Goal: Entertainment & Leisure: Consume media (video, audio)

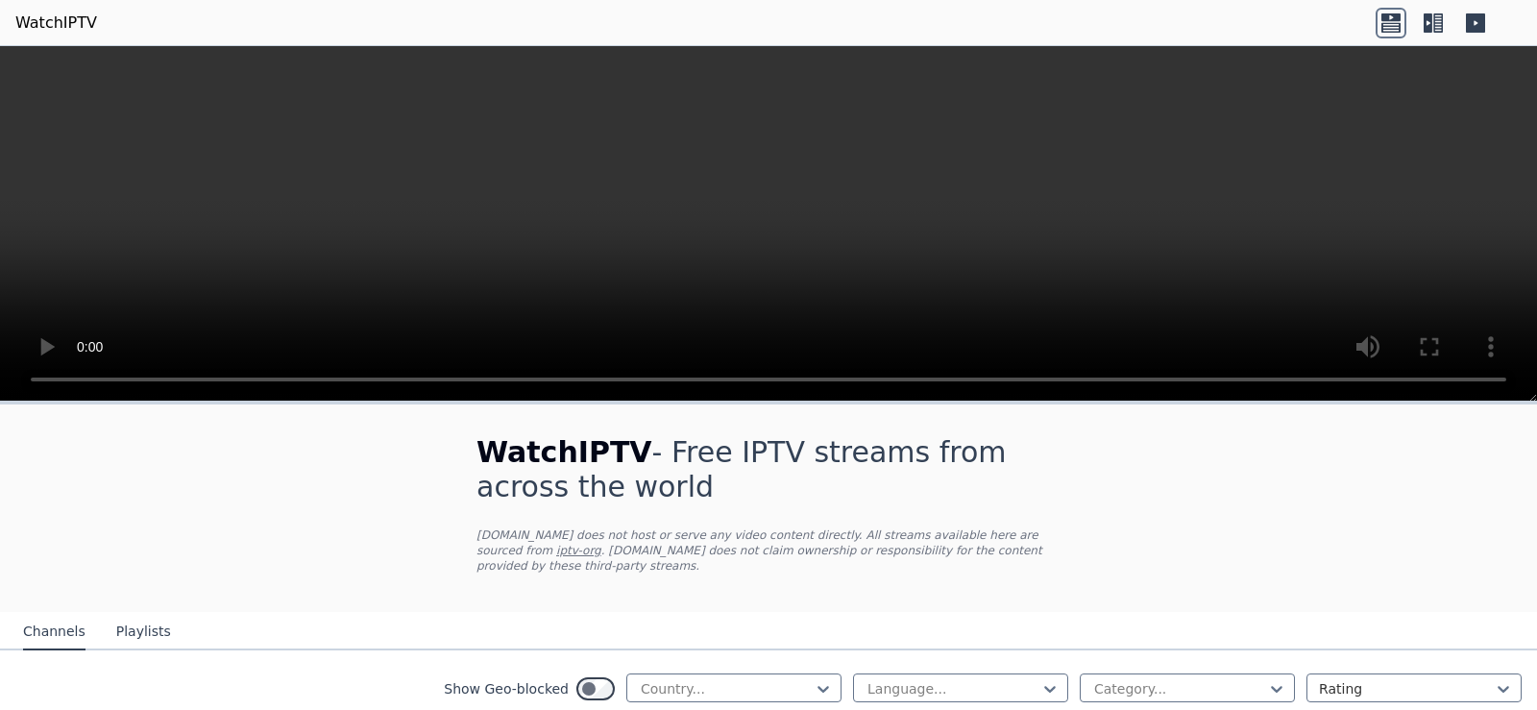
drag, startPoint x: 1287, startPoint y: 516, endPoint x: 1046, endPoint y: 612, distance: 259.5
click at [788, 679] on div at bounding box center [726, 688] width 175 height 19
click at [813, 679] on icon at bounding box center [822, 688] width 19 height 19
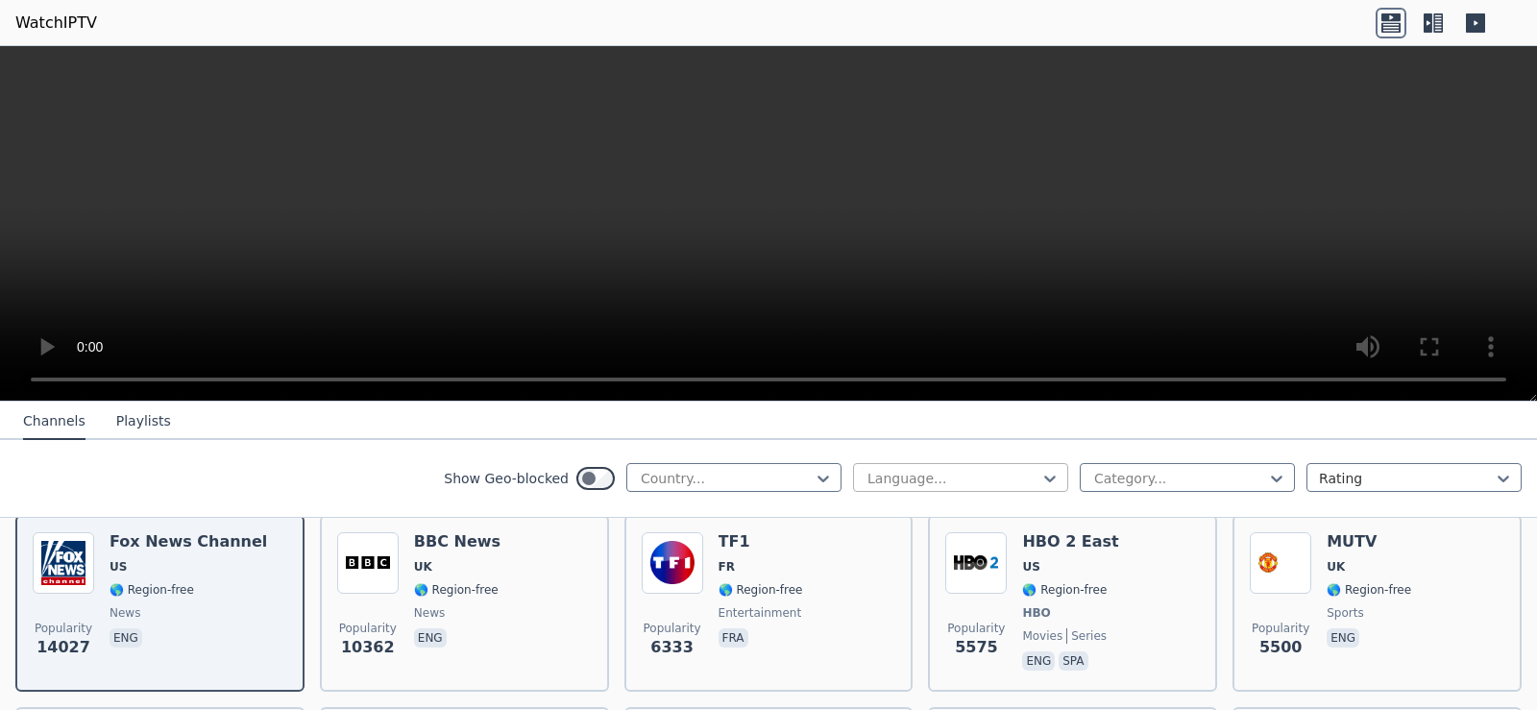
scroll to position [115, 0]
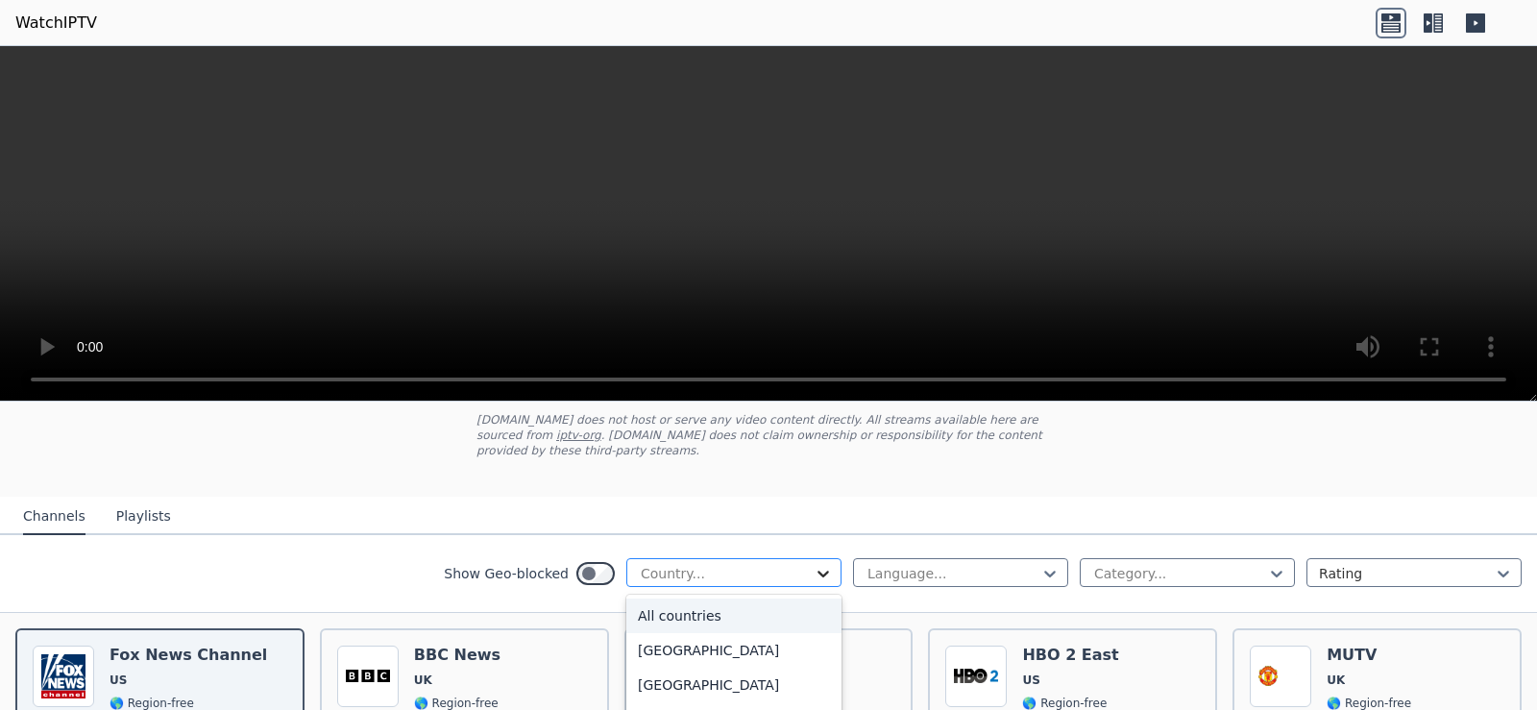
click at [813, 564] on icon at bounding box center [822, 573] width 19 height 19
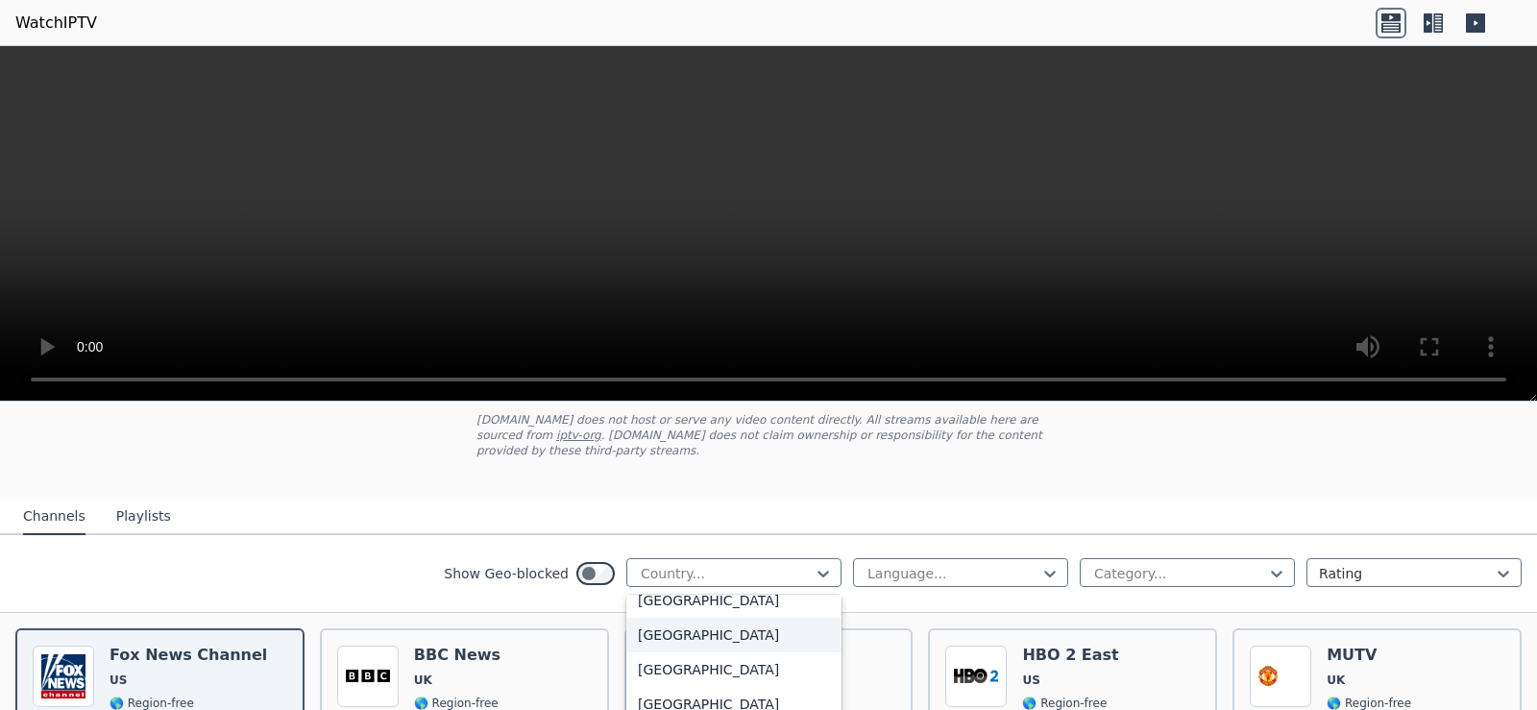
click at [663, 620] on div "[GEOGRAPHIC_DATA]" at bounding box center [733, 635] width 215 height 35
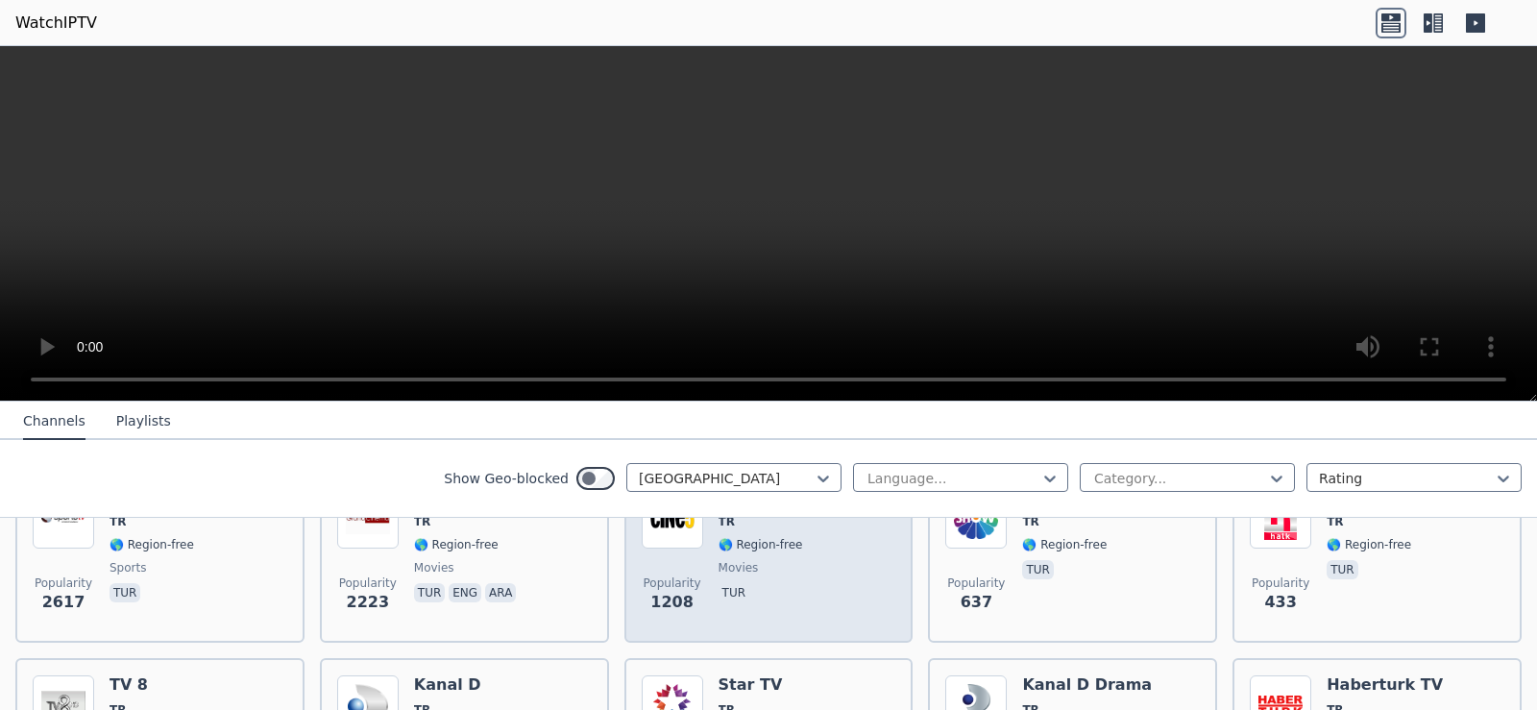
scroll to position [115, 0]
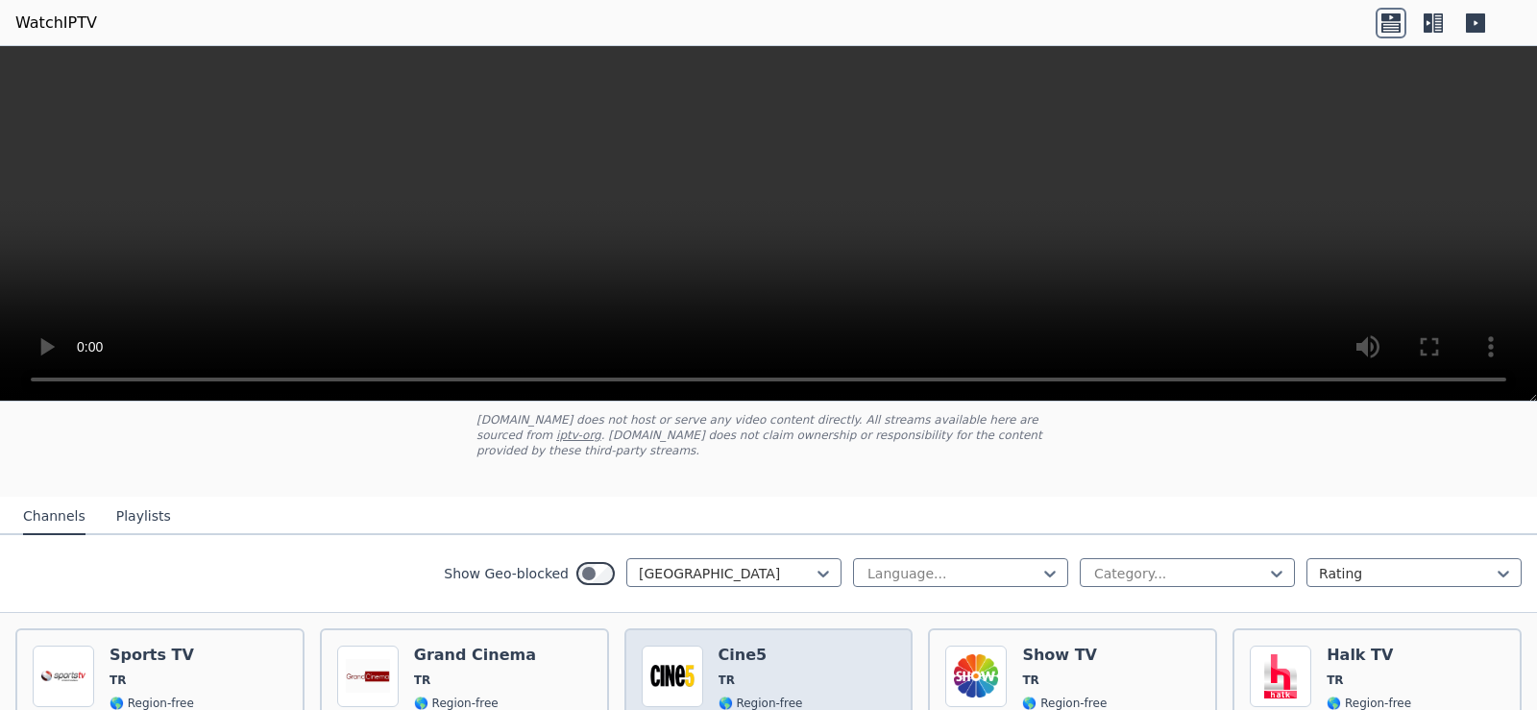
click at [774, 645] on h6 "Cine5" at bounding box center [760, 654] width 85 height 19
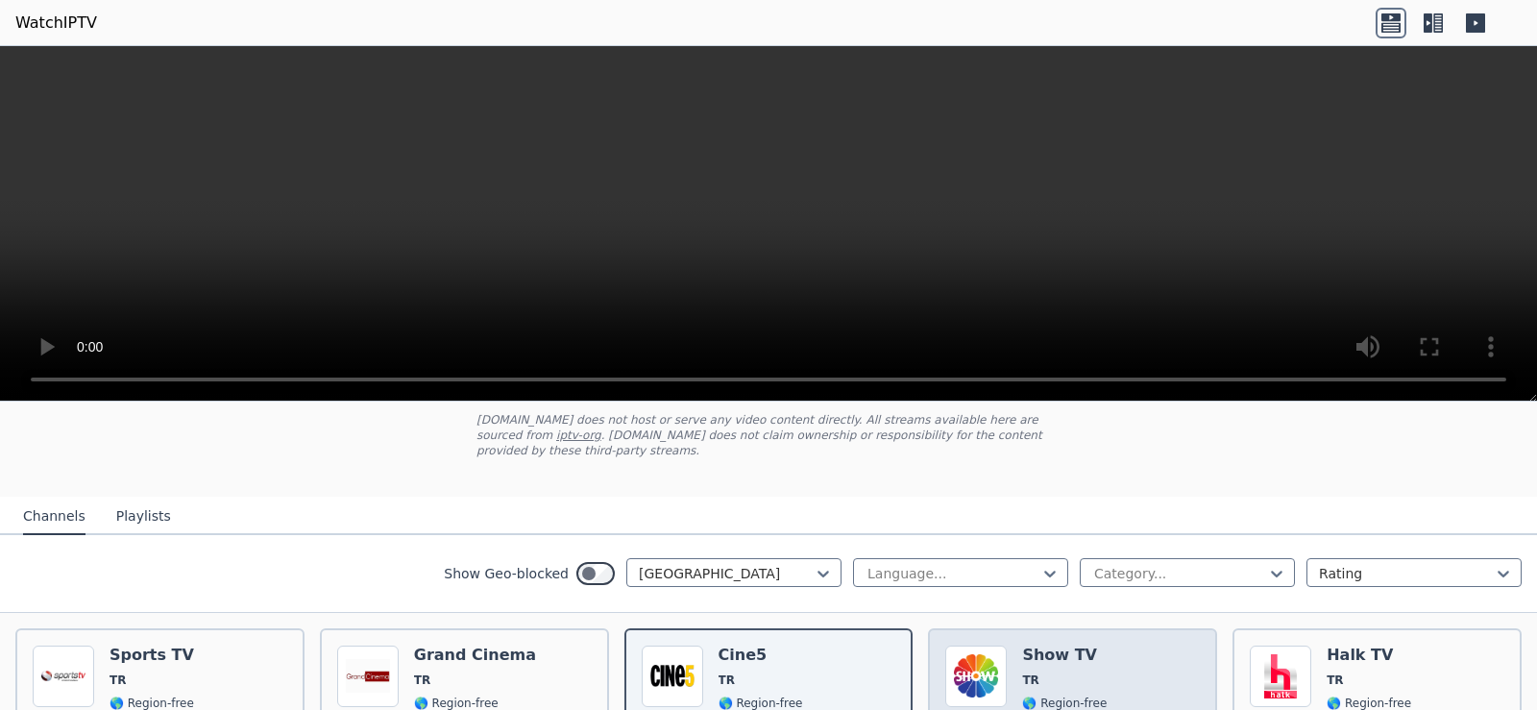
click at [1082, 672] on span "TR" at bounding box center [1064, 679] width 85 height 15
